Goal: Task Accomplishment & Management: Complete application form

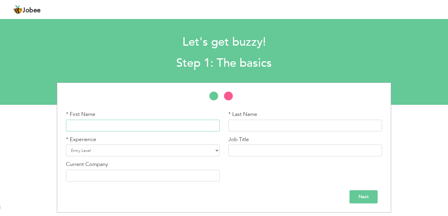
click at [82, 123] on input "text" at bounding box center [142, 126] width 153 height 12
type input "a"
type input "Afshan Islam"
click at [250, 122] on input "text" at bounding box center [304, 126] width 153 height 12
type input "Abbasi"
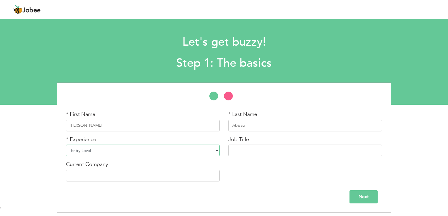
click at [152, 148] on select "Entry Level Less than 1 Year 1 Year 2 Years 3 Years 4 Years 5 Years 6 Years 7 Y…" at bounding box center [142, 151] width 153 height 12
select select "10"
click at [66, 145] on select "Entry Level Less than 1 Year 1 Year 2 Years 3 Years 4 Years 5 Years 6 Years 7 Y…" at bounding box center [142, 151] width 153 height 12
click at [246, 149] on input "text" at bounding box center [304, 151] width 153 height 12
type input "Primary Teacher"
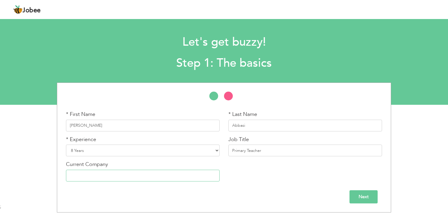
click at [138, 173] on input "text" at bounding box center [142, 176] width 153 height 12
type input "Punjab Education Department"
click at [356, 196] on input "Next" at bounding box center [363, 196] width 28 height 13
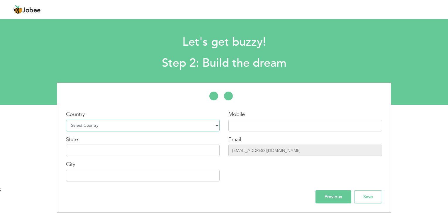
click at [215, 125] on select "Select Country Afghanistan Albania Algeria American Samoa Andorra Angola Anguil…" at bounding box center [142, 126] width 153 height 12
select select "166"
click at [66, 120] on select "Select Country Afghanistan Albania Algeria American Samoa Andorra Angola Anguil…" at bounding box center [142, 126] width 153 height 12
click at [156, 150] on input "text" at bounding box center [142, 151] width 153 height 12
type input "Asia"
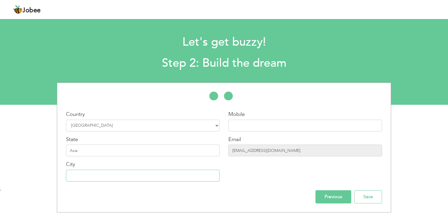
click at [96, 176] on input "text" at bounding box center [142, 176] width 153 height 12
type input "E"
type input "Rawalpindi"
click at [252, 121] on input "text" at bounding box center [304, 126] width 153 height 12
type input "+923345855181"
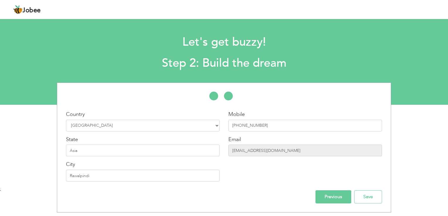
click at [335, 196] on input "Previous" at bounding box center [333, 196] width 36 height 13
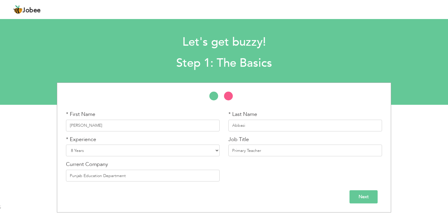
click at [362, 196] on input "Next" at bounding box center [363, 196] width 28 height 13
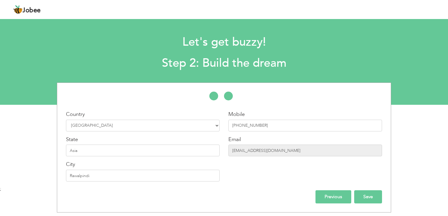
click at [368, 198] on input "Save" at bounding box center [368, 196] width 28 height 13
click at [367, 194] on input "Save" at bounding box center [368, 196] width 28 height 13
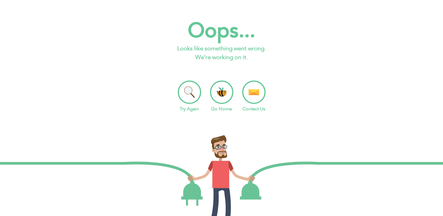
click at [189, 95] on li "Try Again" at bounding box center [189, 97] width 23 height 32
click at [187, 109] on link "Try Again" at bounding box center [189, 109] width 19 height 6
click at [224, 93] on li "Go Home" at bounding box center [221, 97] width 23 height 32
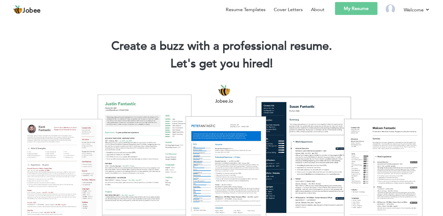
click at [359, 10] on link "My Resume" at bounding box center [356, 8] width 42 height 13
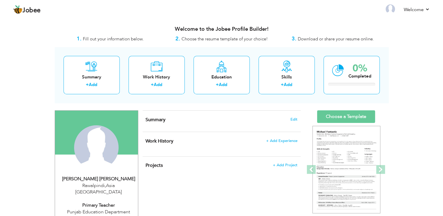
click at [371, 26] on h3 "Welcome to the Jobee Profile Builder!" at bounding box center [222, 29] width 334 height 6
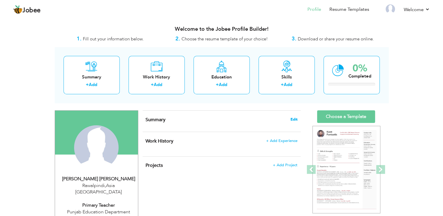
click at [295, 119] on span "Edit" at bounding box center [294, 119] width 7 height 4
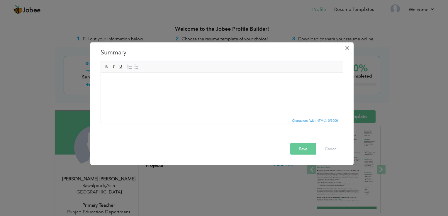
click at [346, 49] on span "×" at bounding box center [346, 48] width 5 height 11
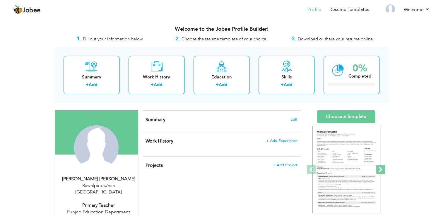
click at [381, 170] on span at bounding box center [380, 169] width 9 height 9
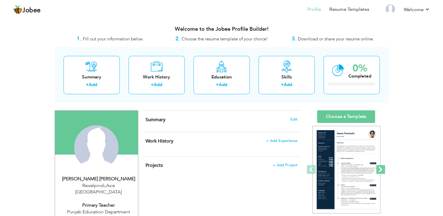
click at [381, 170] on span at bounding box center [380, 169] width 9 height 9
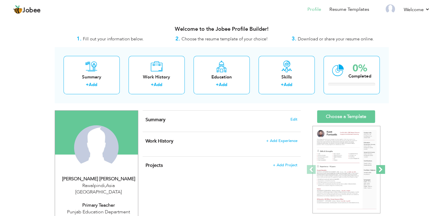
click at [381, 170] on span at bounding box center [380, 169] width 9 height 9
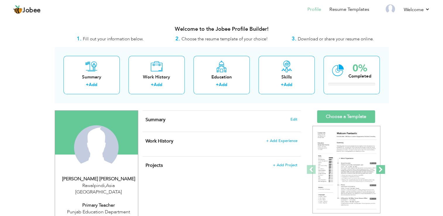
click at [381, 170] on span at bounding box center [380, 169] width 9 height 9
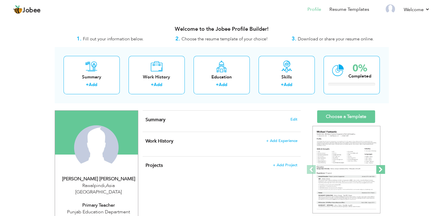
click at [381, 170] on span at bounding box center [380, 169] width 9 height 9
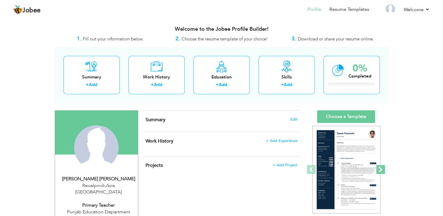
click at [381, 170] on span at bounding box center [380, 169] width 9 height 9
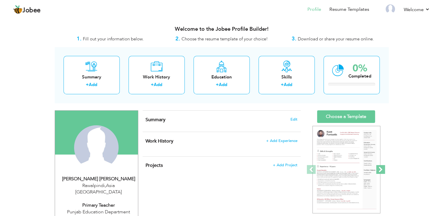
click at [381, 170] on span at bounding box center [380, 169] width 9 height 9
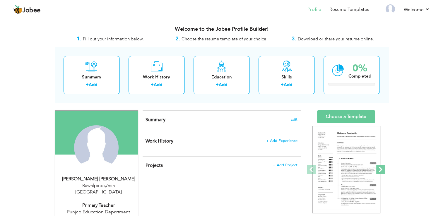
click at [381, 170] on span at bounding box center [380, 169] width 9 height 9
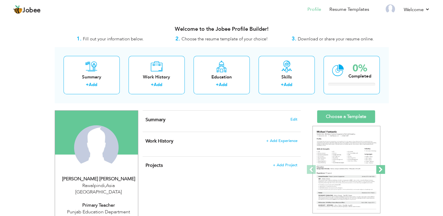
click at [381, 170] on span at bounding box center [380, 169] width 9 height 9
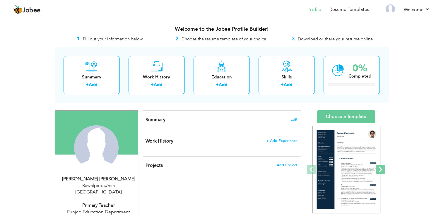
click at [381, 170] on span at bounding box center [380, 169] width 9 height 9
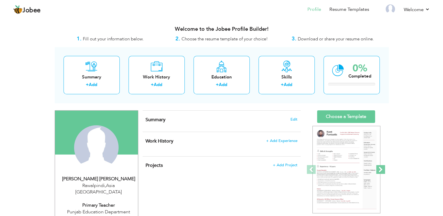
click at [381, 170] on span at bounding box center [380, 169] width 9 height 9
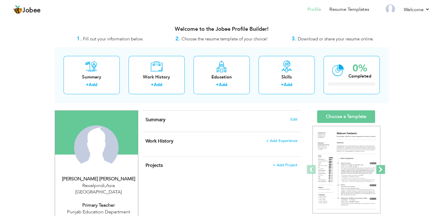
click at [381, 170] on span at bounding box center [380, 169] width 9 height 9
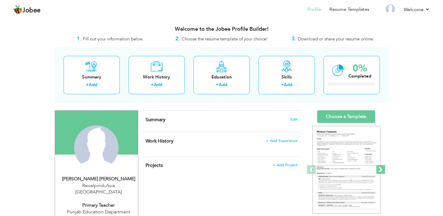
click at [381, 170] on span at bounding box center [380, 169] width 9 height 9
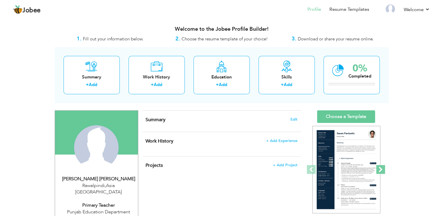
click at [381, 170] on span at bounding box center [380, 169] width 9 height 9
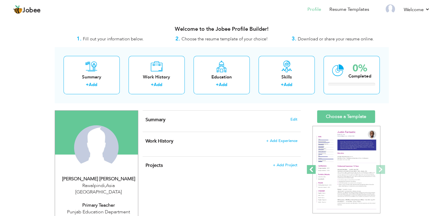
click at [312, 169] on span at bounding box center [311, 169] width 9 height 9
click at [312, 171] on span at bounding box center [311, 169] width 9 height 9
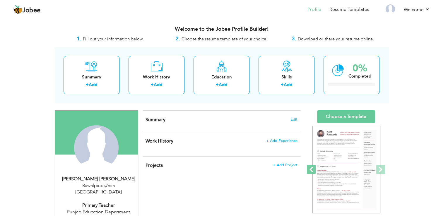
click at [312, 171] on span at bounding box center [311, 169] width 9 height 9
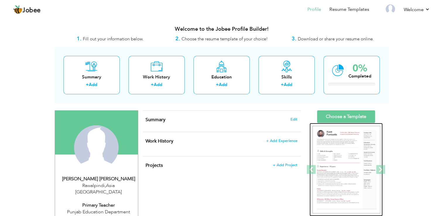
click at [345, 165] on img at bounding box center [346, 170] width 68 height 88
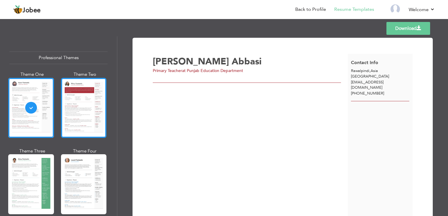
click at [83, 97] on div at bounding box center [84, 108] width 46 height 60
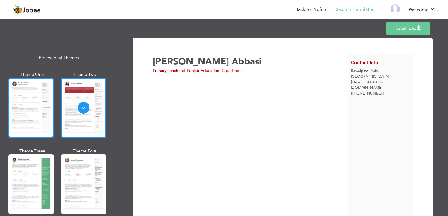
click at [28, 108] on div at bounding box center [31, 108] width 46 height 60
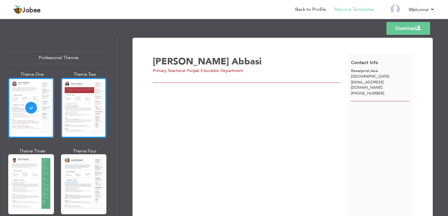
click at [66, 108] on div at bounding box center [84, 108] width 46 height 60
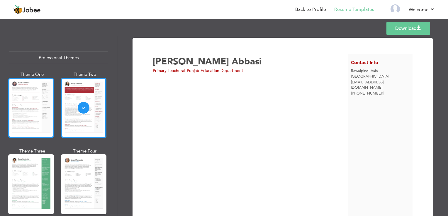
click at [35, 110] on div at bounding box center [31, 108] width 46 height 60
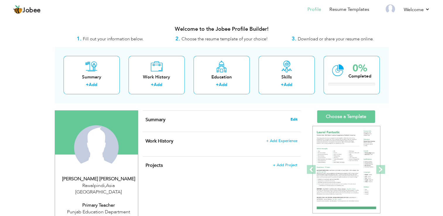
click at [294, 121] on span "Edit" at bounding box center [294, 119] width 7 height 4
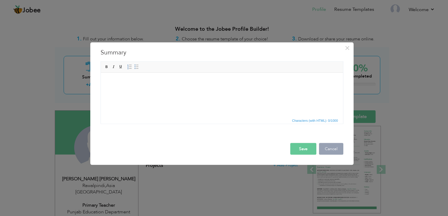
click at [328, 145] on button "Cancel" at bounding box center [331, 149] width 24 height 12
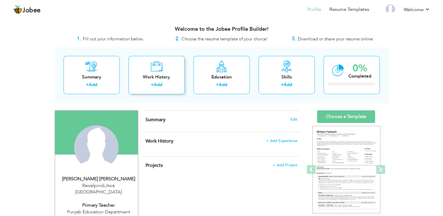
click at [160, 85] on link "Add" at bounding box center [158, 85] width 8 height 6
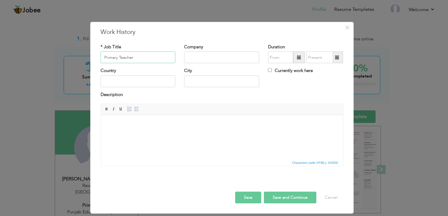
type input "Primary Teacher"
click at [227, 58] on input "text" at bounding box center [221, 58] width 75 height 12
type input "Punjab Education Department"
type input "[GEOGRAPHIC_DATA]"
click at [217, 80] on input "text" at bounding box center [221, 82] width 75 height 12
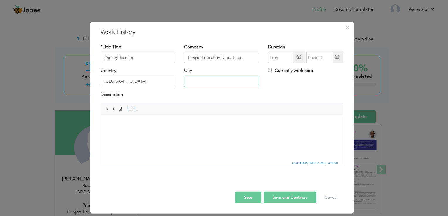
type input "Rawalpindi"
click at [285, 56] on input "08/2025" at bounding box center [280, 58] width 25 height 12
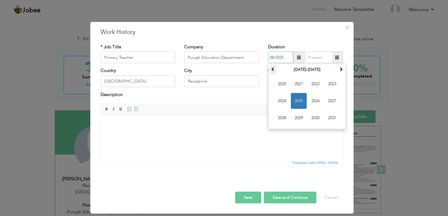
click at [274, 69] on span at bounding box center [273, 69] width 4 height 4
click at [339, 69] on span at bounding box center [341, 69] width 4 height 4
click at [341, 68] on span at bounding box center [341, 69] width 4 height 4
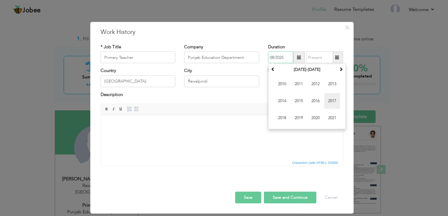
click at [329, 101] on span "2017" at bounding box center [332, 101] width 16 height 16
click at [315, 98] on span "[DATE]" at bounding box center [315, 101] width 16 height 16
type input "07/2017"
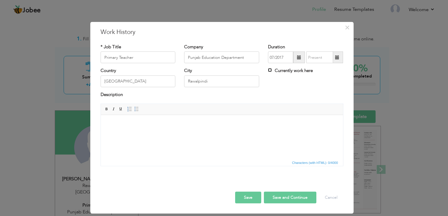
click at [269, 70] on input "Currently work here" at bounding box center [270, 70] width 4 height 4
checkbox input "true"
click at [137, 133] on html at bounding box center [221, 124] width 242 height 18
click at [130, 124] on body at bounding box center [221, 124] width 230 height 6
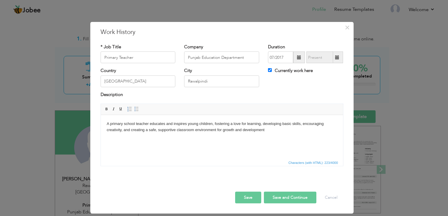
click at [110, 123] on body "A primary school teacher educates and inspires young children, fostering a love…" at bounding box center [221, 127] width 230 height 12
click at [111, 124] on body "A primary school teacher educates and inspires young children, fostering a love…" at bounding box center [221, 127] width 230 height 12
click at [225, 123] on body "Primary school teacher educates and inspires young children, fostering a love f…" at bounding box center [221, 127] width 230 height 12
click at [264, 129] on body "Primary school teacher educates and inspires young children, encourages a love …" at bounding box center [221, 127] width 230 height 12
click at [274, 197] on button "Save and Continue" at bounding box center [290, 198] width 52 height 12
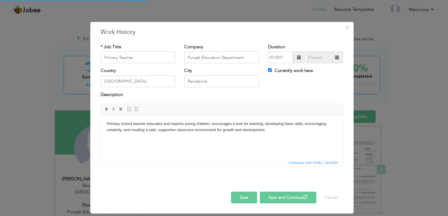
checkbox input "false"
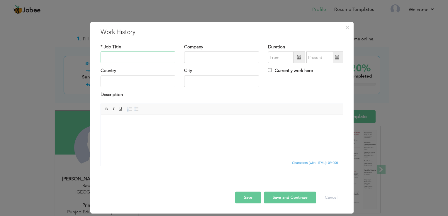
click at [143, 55] on input "text" at bounding box center [137, 58] width 75 height 12
type input "h"
type input "HR Officer"
click at [193, 54] on input "text" at bounding box center [221, 58] width 75 height 12
type input "Biowel Sciences"
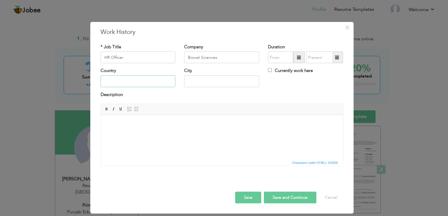
click at [131, 81] on input "text" at bounding box center [137, 82] width 75 height 12
type input "[GEOGRAPHIC_DATA]"
click at [198, 78] on input "text" at bounding box center [221, 82] width 75 height 12
type input "Rawalpindi"
click at [300, 60] on span at bounding box center [299, 58] width 12 height 12
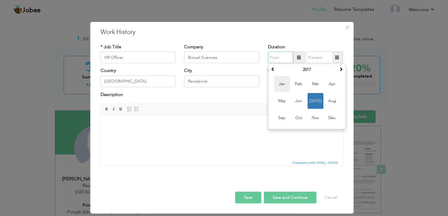
click at [286, 87] on span "Jan" at bounding box center [282, 84] width 16 height 16
type input "01/2017"
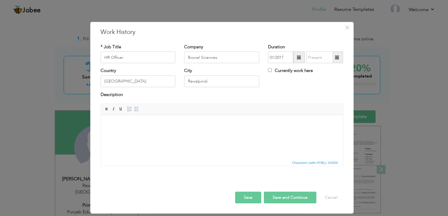
click at [298, 62] on span at bounding box center [299, 58] width 12 height 12
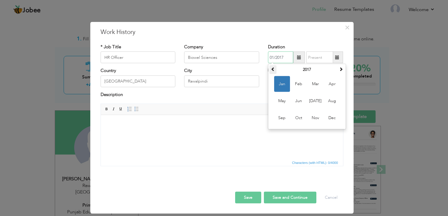
click at [272, 73] on th at bounding box center [272, 69] width 7 height 9
click at [273, 69] on span at bounding box center [273, 69] width 4 height 4
click at [336, 58] on span at bounding box center [337, 57] width 4 height 4
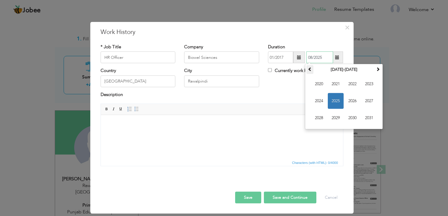
click at [311, 70] on span at bounding box center [310, 69] width 4 height 4
click at [376, 67] on span at bounding box center [377, 69] width 4 height 4
click at [312, 69] on th at bounding box center [309, 69] width 7 height 9
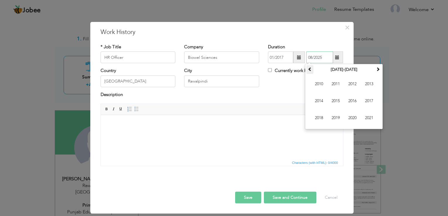
click at [312, 69] on th at bounding box center [309, 69] width 7 height 9
click at [374, 69] on th at bounding box center [377, 69] width 7 height 9
click at [322, 103] on span "2014" at bounding box center [319, 101] width 16 height 16
click at [377, 72] on th at bounding box center [377, 69] width 7 height 9
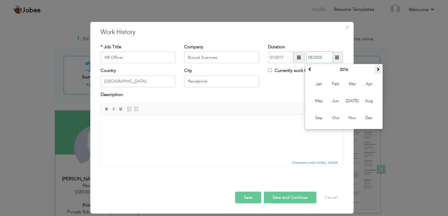
click at [377, 72] on th at bounding box center [377, 69] width 7 height 9
click at [310, 70] on span at bounding box center [310, 69] width 4 height 4
click at [321, 116] on span "Sep" at bounding box center [319, 118] width 16 height 16
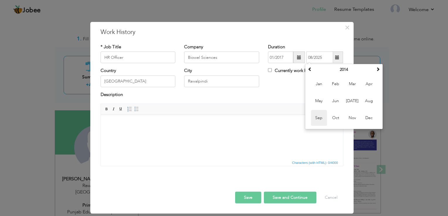
type input "09/2014"
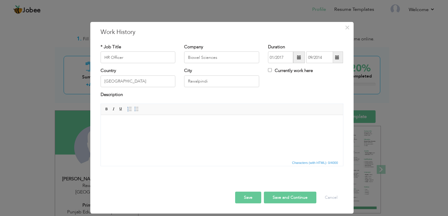
click at [298, 60] on span at bounding box center [299, 58] width 12 height 12
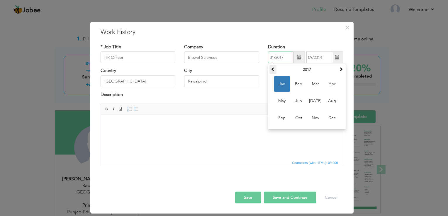
click at [271, 68] on span at bounding box center [273, 69] width 4 height 4
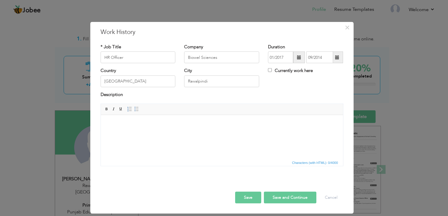
click at [256, 133] on html at bounding box center [221, 124] width 242 height 18
click at [299, 59] on span at bounding box center [299, 57] width 4 height 4
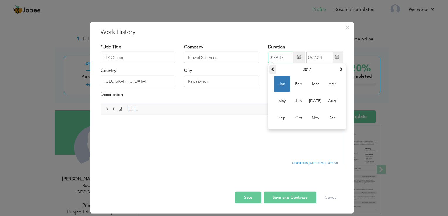
click at [272, 69] on span at bounding box center [273, 69] width 4 height 4
click at [304, 71] on th "2013" at bounding box center [306, 69] width 61 height 9
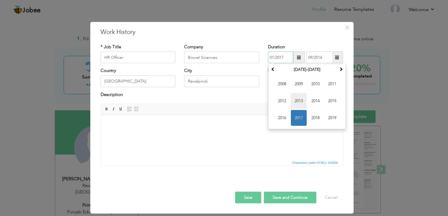
click at [298, 103] on span "2013" at bounding box center [299, 101] width 16 height 16
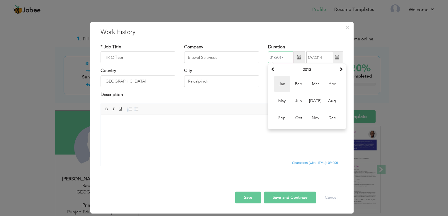
click at [284, 82] on span "Jan" at bounding box center [282, 84] width 16 height 16
type input "01/2013"
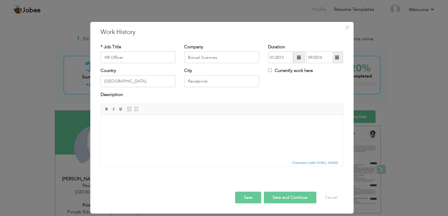
click at [178, 119] on html at bounding box center [221, 124] width 242 height 18
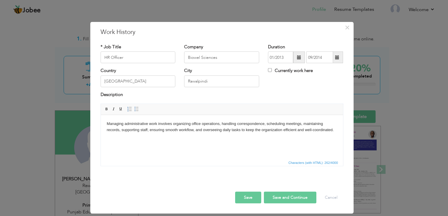
click at [121, 131] on body "Managing administrative work involves organizing office operations, handling co…" at bounding box center [221, 127] width 230 height 12
click at [244, 198] on button "Save" at bounding box center [248, 198] width 26 height 12
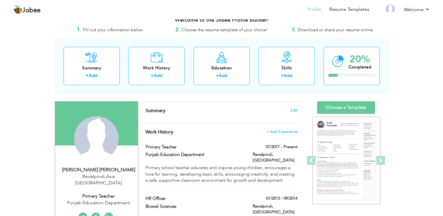
scroll to position [9, 0]
click at [162, 65] on div "Work History" at bounding box center [156, 68] width 47 height 6
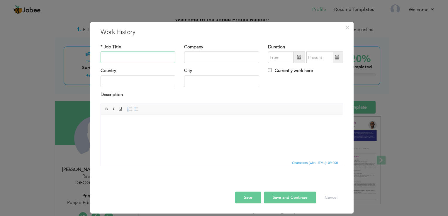
click at [146, 54] on input "text" at bounding box center [137, 58] width 75 height 12
click at [205, 56] on input "text" at bounding box center [221, 58] width 75 height 12
click at [168, 56] on input "Internship in Allied Bank Limited" at bounding box center [137, 58] width 75 height 12
type input "Internship"
click at [193, 56] on input "text" at bounding box center [221, 58] width 75 height 12
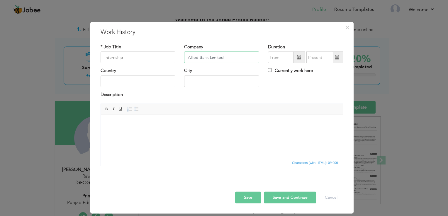
type input "Allied Bank Limited"
click at [137, 77] on input "text" at bounding box center [137, 82] width 75 height 12
type input "[GEOGRAPHIC_DATA]"
type input "01/2017"
type input "09/2014"
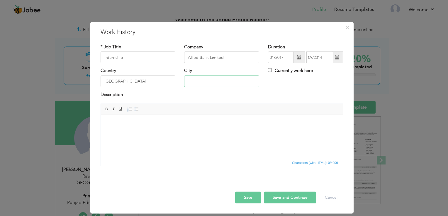
type input "Rawalpindi"
click at [123, 126] on body at bounding box center [221, 124] width 230 height 6
click at [296, 58] on span at bounding box center [299, 58] width 12 height 12
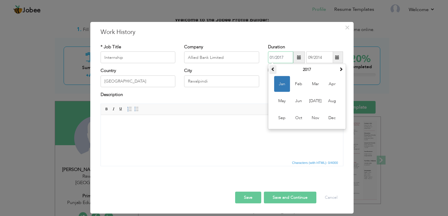
click at [274, 69] on span at bounding box center [273, 69] width 4 height 4
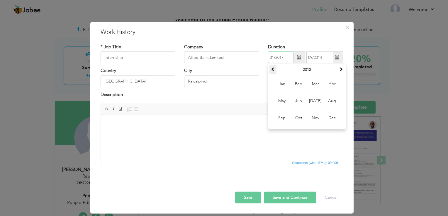
click at [274, 69] on span at bounding box center [273, 69] width 4 height 4
click at [284, 83] on span "Jan" at bounding box center [282, 84] width 16 height 16
type input "01/2010"
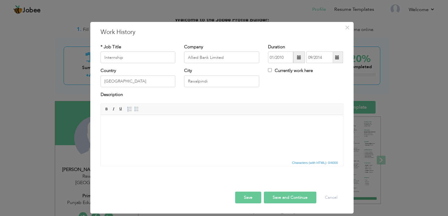
click at [335, 59] on span at bounding box center [337, 57] width 4 height 4
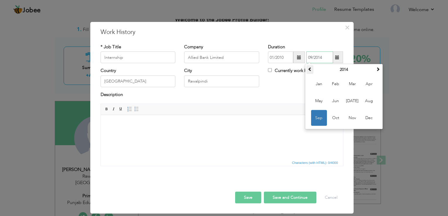
click at [309, 69] on span at bounding box center [310, 69] width 4 height 4
click at [353, 83] on span "Mar" at bounding box center [352, 84] width 16 height 16
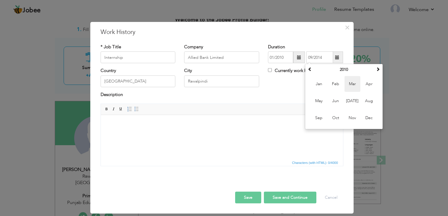
type input "03/2010"
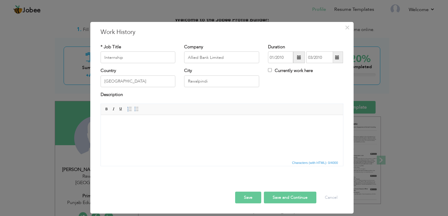
click at [184, 123] on body at bounding box center [221, 124] width 230 height 6
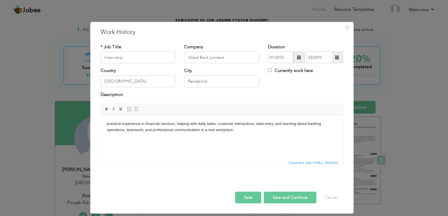
click at [108, 123] on body "practical experience in financial services, helping with daily tasks, customer …" at bounding box center [221, 127] width 230 height 12
click at [250, 196] on button "Save" at bounding box center [248, 198] width 26 height 12
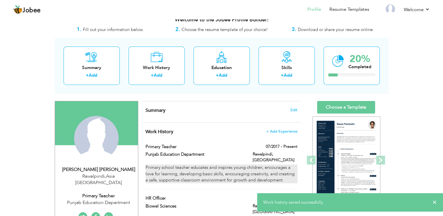
click at [242, 168] on div "Primary school teacher educates and inspires young children, encourages a love …" at bounding box center [222, 174] width 152 height 19
type input "Primary Teacher"
type input "Punjab Education Department"
type input "07/2017"
checkbox input "true"
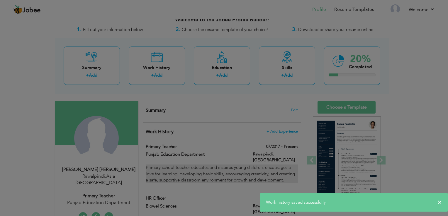
click at [242, 168] on body "Jobee Profile Resume Templates Resume Templates Cover Letters About My Resume W…" at bounding box center [224, 198] width 448 height 414
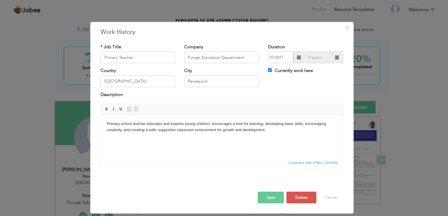
click at [171, 123] on body "Primary school teacher educates and inspires young children, encourages a love …" at bounding box center [221, 127] width 230 height 12
click at [134, 123] on body "Lead classroomnspires young children, encourages a love for learning, developin…" at bounding box center [221, 127] width 230 height 12
click at [269, 200] on button "Save" at bounding box center [270, 198] width 26 height 12
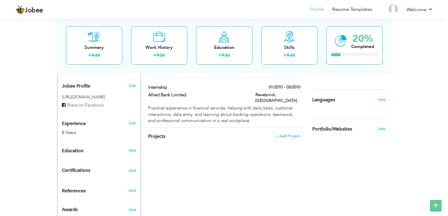
scroll to position [185, 0]
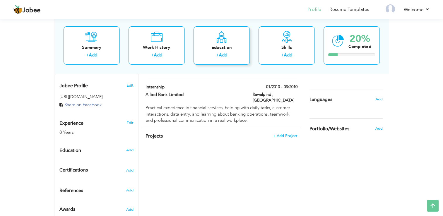
click at [220, 52] on link "Add" at bounding box center [223, 55] width 8 height 6
radio input "true"
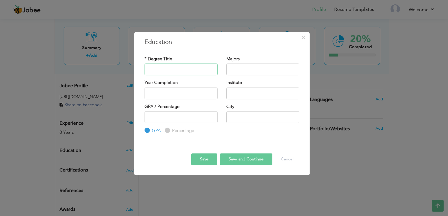
click at [182, 69] on input "text" at bounding box center [180, 70] width 73 height 12
type input "MBA"
click at [233, 69] on input "text" at bounding box center [262, 70] width 73 height 12
type input "Finance"
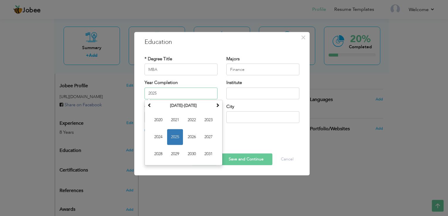
click at [185, 90] on input "2025" at bounding box center [180, 94] width 73 height 12
click at [147, 103] on span at bounding box center [149, 105] width 4 height 4
click at [161, 137] on span "2014" at bounding box center [158, 137] width 16 height 16
type input "2014"
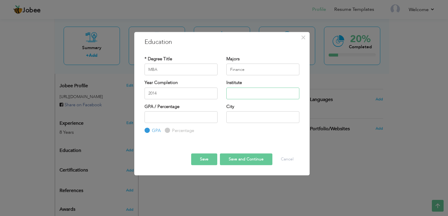
click at [236, 92] on input "text" at bounding box center [262, 94] width 73 height 12
type input "p"
type input "[GEOGRAPHIC_DATA]"
click at [156, 118] on input "number" at bounding box center [180, 117] width 73 height 12
type input "3.8"
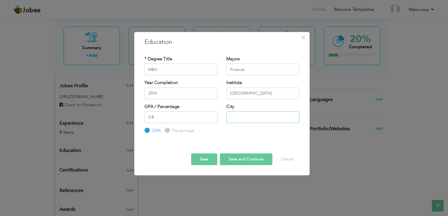
click at [233, 117] on input "text" at bounding box center [262, 117] width 73 height 12
type input "[GEOGRAPHIC_DATA]"
click at [231, 116] on input "[GEOGRAPHIC_DATA]" at bounding box center [262, 117] width 73 height 12
type input "[GEOGRAPHIC_DATA]"
click at [228, 158] on button "Save and Continue" at bounding box center [246, 159] width 52 height 12
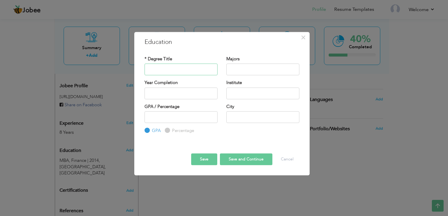
click at [199, 71] on input "text" at bounding box center [180, 70] width 73 height 12
type input "B"
type input "Bachelor of commerce"
click at [240, 67] on input "text" at bounding box center [262, 70] width 73 height 12
type input "a"
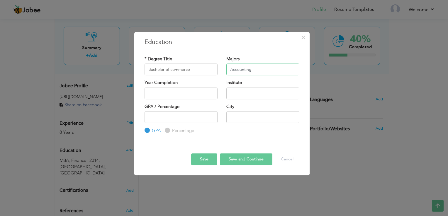
type input "Accounting"
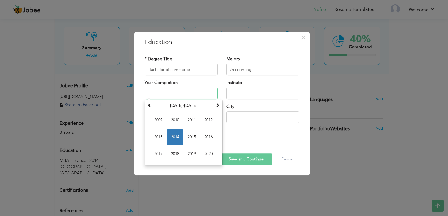
click at [194, 97] on input "text" at bounding box center [180, 94] width 73 height 12
click at [160, 122] on span "2009" at bounding box center [158, 120] width 16 height 16
type input "2009"
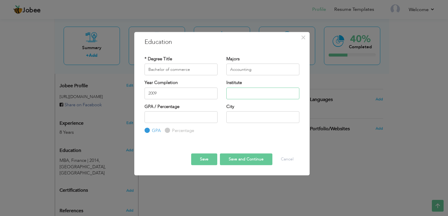
click at [246, 91] on input "text" at bounding box center [262, 94] width 73 height 12
type input "College of Commerce Sultana Foundation, [GEOGRAPHIC_DATA]"
click at [176, 113] on input "number" at bounding box center [180, 117] width 73 height 12
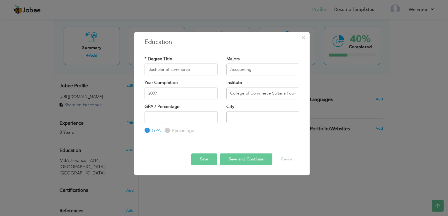
click at [170, 131] on label "Percentage" at bounding box center [181, 131] width 23 height 6
click at [168, 131] on input "Percentage" at bounding box center [167, 131] width 4 height 4
radio input "true"
click at [160, 114] on input "number" at bounding box center [180, 117] width 73 height 12
type input "55"
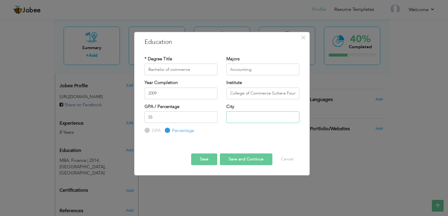
click at [234, 121] on input "text" at bounding box center [262, 117] width 73 height 12
type input "i"
type input "[GEOGRAPHIC_DATA]"
click at [234, 160] on button "Save and Continue" at bounding box center [246, 159] width 52 height 12
radio input "true"
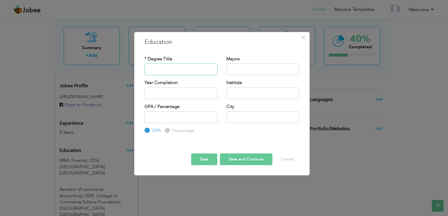
click at [193, 70] on input "text" at bounding box center [180, 70] width 73 height 12
click at [248, 66] on input "text" at bounding box center [262, 70] width 73 height 12
click at [196, 68] on input "Humanities" at bounding box center [180, 70] width 73 height 12
type input "H"
type input "ICS"
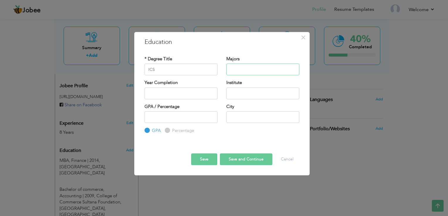
click at [238, 67] on input "text" at bounding box center [262, 70] width 73 height 12
type input "c"
click at [238, 67] on input "Computer Science, Statics" at bounding box center [262, 70] width 73 height 12
click at [279, 69] on input "Computer Science, Statics" at bounding box center [262, 70] width 73 height 12
type input "Computer Science, Staticstics"
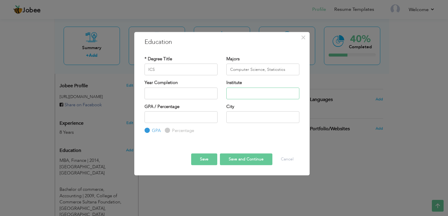
click at [247, 93] on input "text" at bounding box center [262, 94] width 73 height 12
type input "Princess Sultana Degree College for Women, [GEOGRAPHIC_DATA]"
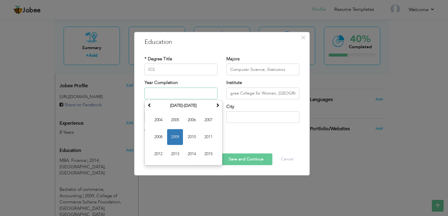
scroll to position [0, 0]
click at [151, 92] on input "text" at bounding box center [180, 94] width 73 height 12
click at [204, 120] on span "2007" at bounding box center [208, 120] width 16 height 16
type input "2007"
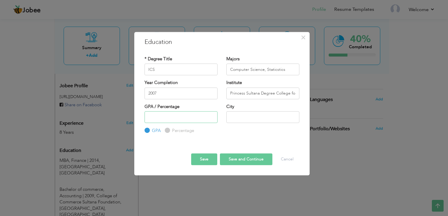
click at [199, 116] on input "number" at bounding box center [180, 117] width 73 height 12
type input "58"
click at [167, 130] on input "Percentage" at bounding box center [167, 131] width 4 height 4
radio input "true"
click at [234, 117] on input "text" at bounding box center [262, 117] width 73 height 12
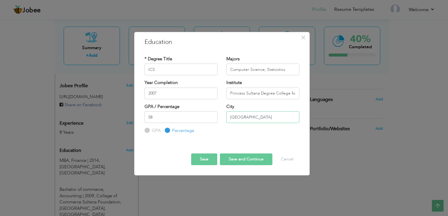
type input "[GEOGRAPHIC_DATA]"
click at [230, 159] on button "Save and Continue" at bounding box center [246, 159] width 52 height 12
radio input "true"
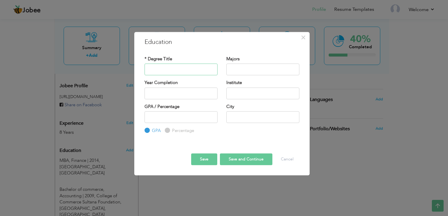
click at [200, 69] on input "text" at bounding box center [180, 70] width 73 height 12
type input "Matriculation"
click at [244, 67] on input "text" at bounding box center [262, 70] width 73 height 12
type input "Biology, Physics"
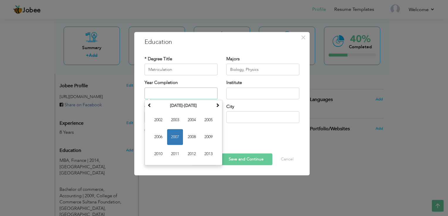
click at [201, 93] on input "text" at bounding box center [180, 94] width 73 height 12
click at [191, 116] on span "2004" at bounding box center [192, 120] width 16 height 16
type input "2004"
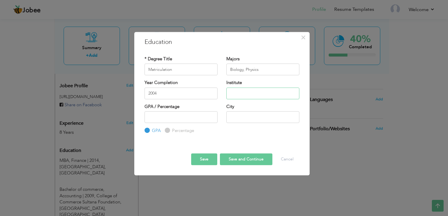
click at [243, 96] on input "text" at bounding box center [262, 94] width 73 height 12
type input "Federal Board of Intermediate and Secondary Education [GEOGRAPHIC_DATA]"
click at [168, 130] on input "Percentage" at bounding box center [167, 131] width 4 height 4
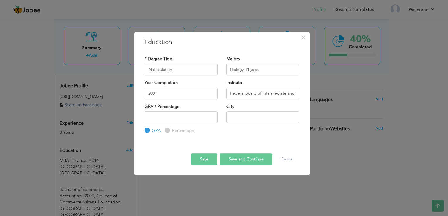
radio input "true"
click at [167, 118] on input "number" at bounding box center [180, 117] width 73 height 12
type input "51"
click at [237, 119] on input "text" at bounding box center [262, 117] width 73 height 12
type input "Rawalpindi"
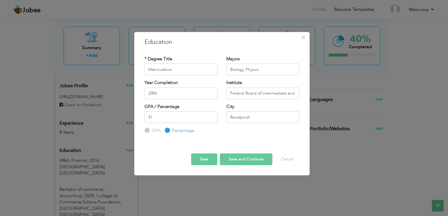
click at [231, 160] on button "Save and Continue" at bounding box center [246, 159] width 52 height 12
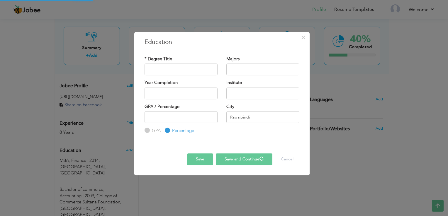
radio input "true"
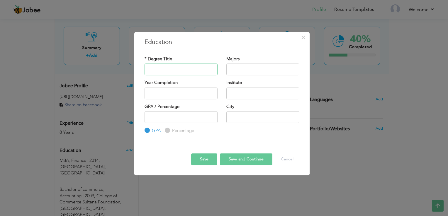
click at [182, 67] on input "text" at bounding box center [180, 70] width 73 height 12
type input "b"
type input "B.Ed"
click at [235, 70] on input "text" at bounding box center [262, 70] width 73 height 12
type input "General Methods of Teaching"
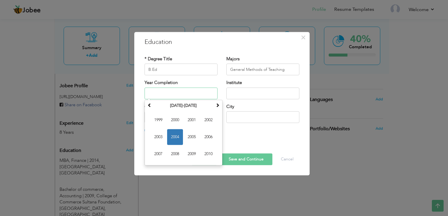
click at [186, 89] on input "text" at bounding box center [180, 94] width 73 height 12
click at [219, 104] on span at bounding box center [217, 105] width 4 height 4
click at [191, 152] on span "2019" at bounding box center [192, 154] width 16 height 16
type input "2019"
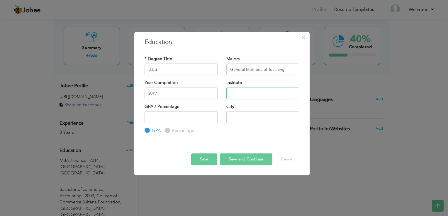
click at [235, 94] on input "text" at bounding box center [262, 94] width 73 height 12
type input "[PERSON_NAME][GEOGRAPHIC_DATA], [GEOGRAPHIC_DATA]"
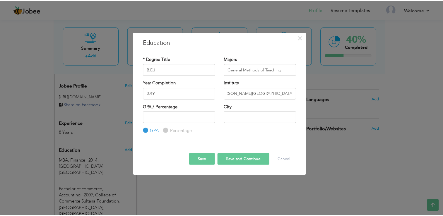
scroll to position [0, 0]
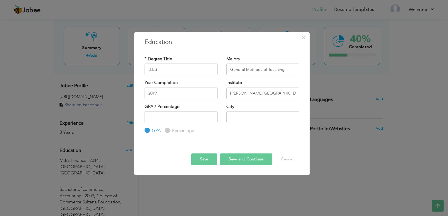
click at [166, 131] on input "Percentage" at bounding box center [167, 131] width 4 height 4
radio input "true"
click at [165, 117] on input "number" at bounding box center [180, 117] width 73 height 12
type input "70"
click at [237, 118] on input "text" at bounding box center [262, 117] width 73 height 12
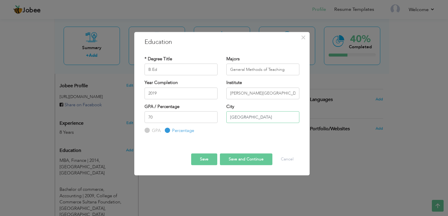
type input "[GEOGRAPHIC_DATA]"
click at [209, 158] on button "Save" at bounding box center [204, 159] width 26 height 12
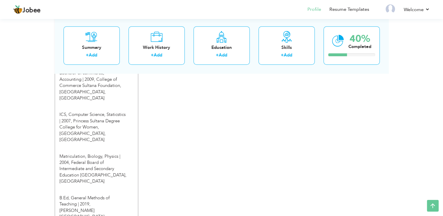
scroll to position [311, 0]
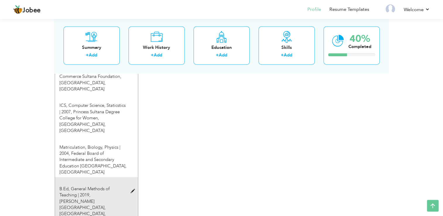
click at [71, 199] on span "[PERSON_NAME][GEOGRAPHIC_DATA], [GEOGRAPHIC_DATA], [GEOGRAPHIC_DATA]" at bounding box center [82, 211] width 46 height 25
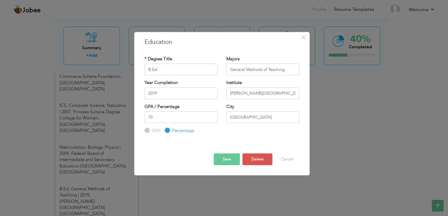
click at [220, 161] on button "Save" at bounding box center [227, 159] width 26 height 12
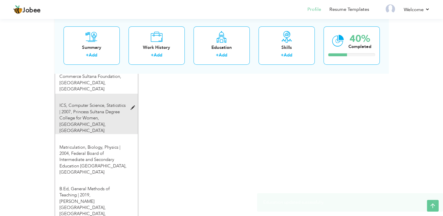
drag, startPoint x: 108, startPoint y: 165, endPoint x: 102, endPoint y: 103, distance: 63.3
click at [102, 103] on div "Education Add MBA, Finance | 2014, [GEOGRAPHIC_DATA], [GEOGRAPHIC_DATA] × Educa…" at bounding box center [96, 121] width 74 height 205
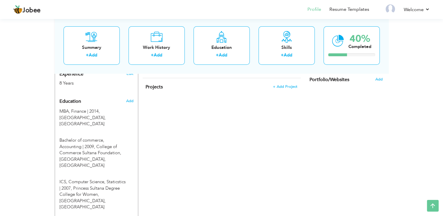
scroll to position [219, 0]
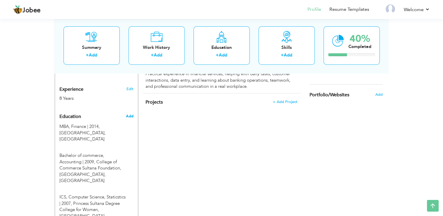
click at [128, 114] on span "Add" at bounding box center [130, 116] width 8 height 5
radio input "true"
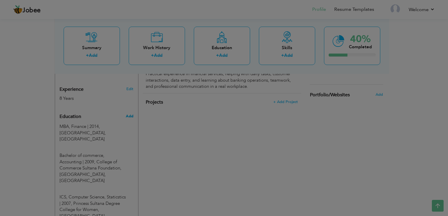
click at [128, 107] on body "Jobee Profile Resume Templates Resume Templates Cover Letters About My Resume W…" at bounding box center [224, 83] width 448 height 605
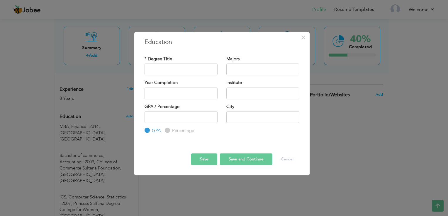
click at [109, 107] on div "× Education * Degree Title Majors Year Completion Institute GPA" at bounding box center [224, 108] width 448 height 216
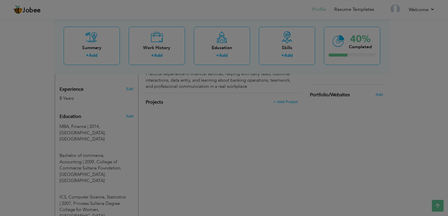
click at [109, 107] on body "Jobee Profile Resume Templates Resume Templates Cover Letters About My Resume W…" at bounding box center [224, 83] width 448 height 605
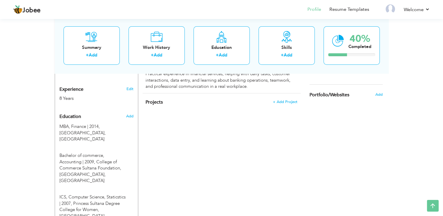
drag, startPoint x: 132, startPoint y: 124, endPoint x: 165, endPoint y: 136, distance: 36.2
click at [165, 136] on div "CV Import Profile Strength 0% Select an Item from right menu Work History * Job…" at bounding box center [221, 112] width 167 height 443
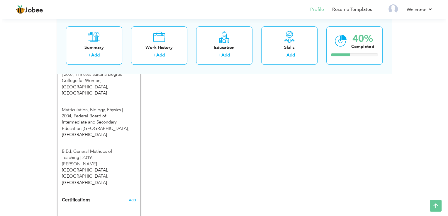
scroll to position [353, 0]
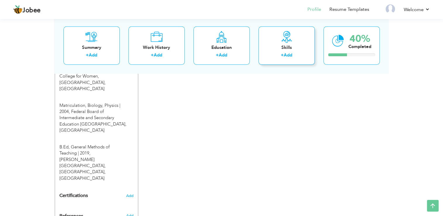
click at [294, 54] on div "+ Add" at bounding box center [286, 56] width 47 height 8
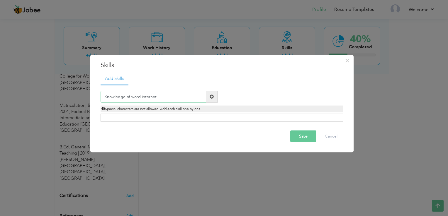
type input "Knowledge of word internet."
click at [296, 137] on button "Save" at bounding box center [303, 136] width 26 height 12
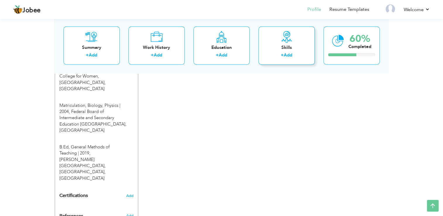
click at [286, 46] on div "Skills" at bounding box center [286, 48] width 47 height 6
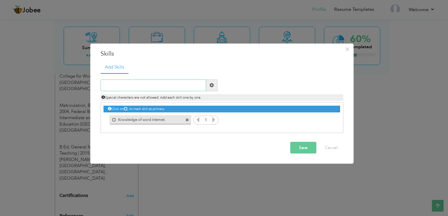
click at [189, 86] on input "text" at bounding box center [152, 85] width 105 height 12
type input "Have control on stress situation."
click at [295, 145] on button "Save" at bounding box center [303, 148] width 26 height 12
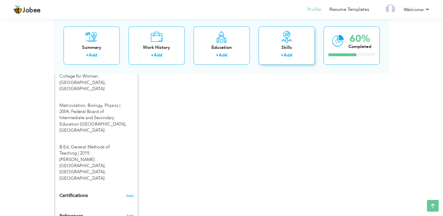
click at [284, 52] on label "+" at bounding box center [282, 55] width 3 height 6
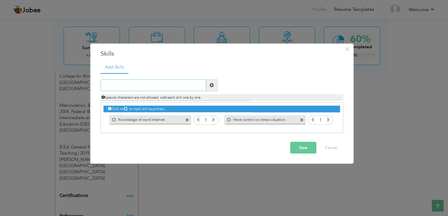
click at [156, 87] on input "text" at bounding box center [152, 85] width 105 height 12
paste input "Clearly expressing ideas, instructions, and feedba"
type input "Clearly expressing ideas, instructions."
click at [301, 148] on button "Save" at bounding box center [303, 148] width 26 height 12
click at [194, 86] on input "text" at bounding box center [152, 85] width 105 height 12
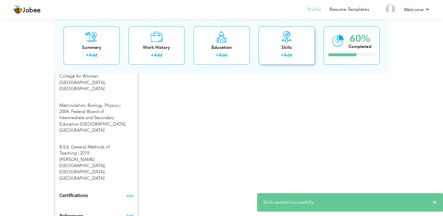
click at [289, 44] on div "Skills + Add" at bounding box center [287, 45] width 56 height 38
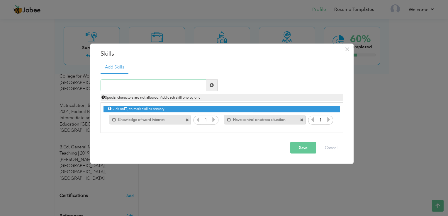
click at [185, 85] on input "text" at bounding box center [152, 85] width 105 height 12
paste input "Coordinating with others to achieve goals"
type input "Coordinating with others to achieve goals."
click at [299, 146] on button "Save" at bounding box center [303, 148] width 26 height 12
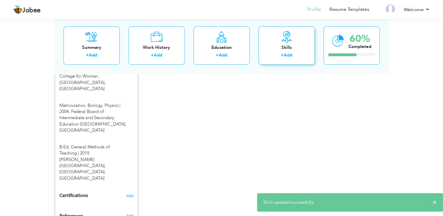
click at [299, 44] on div "Skills + Add" at bounding box center [287, 45] width 56 height 38
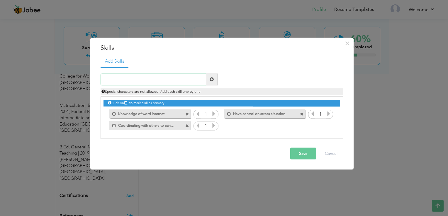
type input "g"
type input "Good Speaking."
click at [307, 155] on button "Save" at bounding box center [303, 154] width 26 height 12
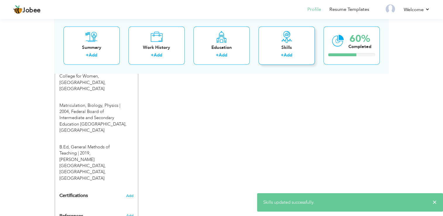
click at [294, 54] on div "+ Add" at bounding box center [286, 56] width 47 height 8
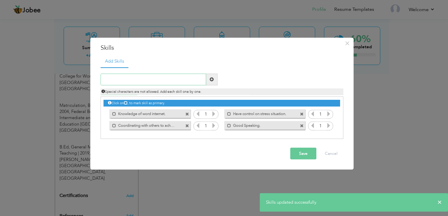
click at [188, 76] on input "text" at bounding box center [152, 80] width 105 height 12
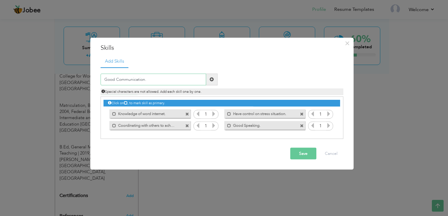
type input "Good Communication."
click at [299, 152] on button "Save" at bounding box center [303, 154] width 26 height 12
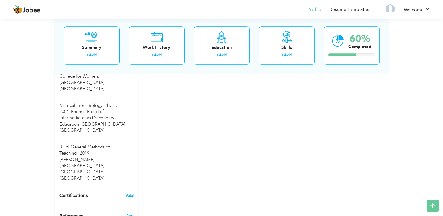
click at [127, 194] on span "Add" at bounding box center [130, 196] width 8 height 4
